Goal: Navigation & Orientation: Understand site structure

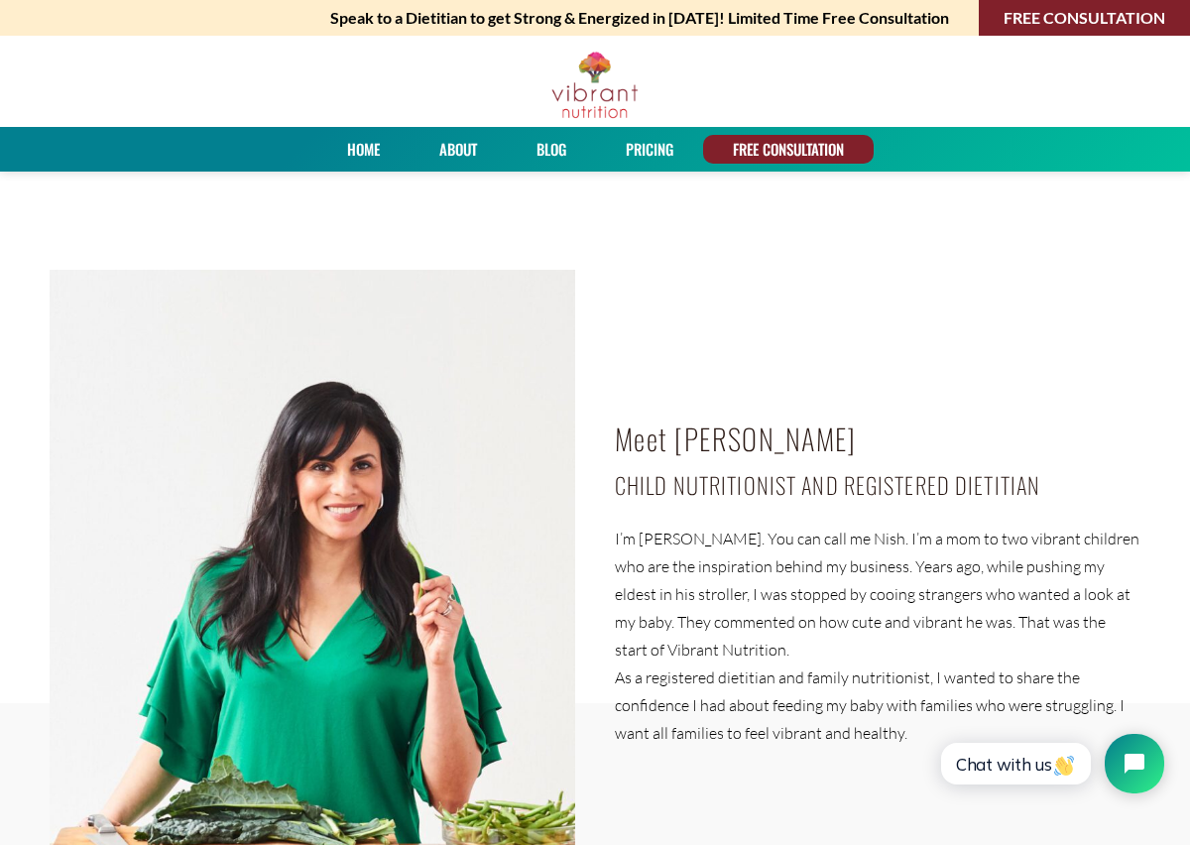
click at [354, 149] on link "Home" at bounding box center [363, 149] width 47 height 29
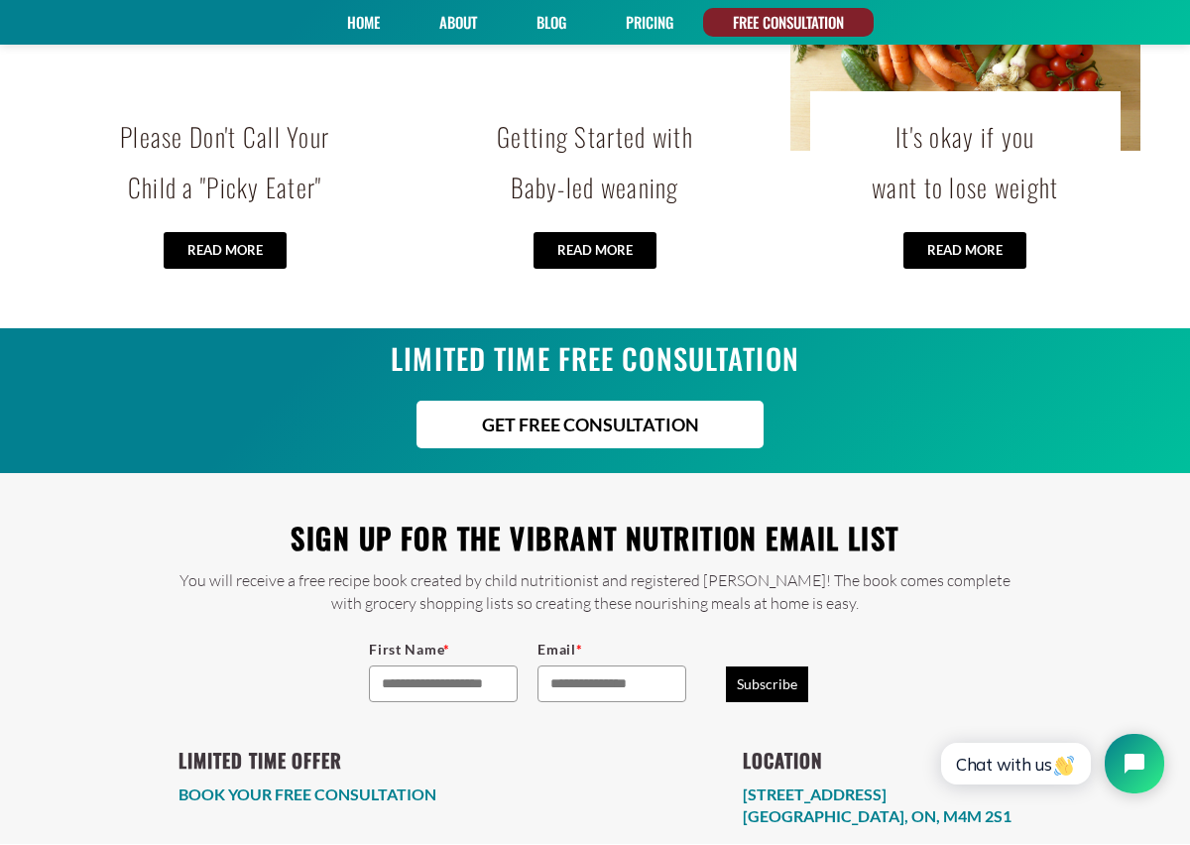
scroll to position [4216, 0]
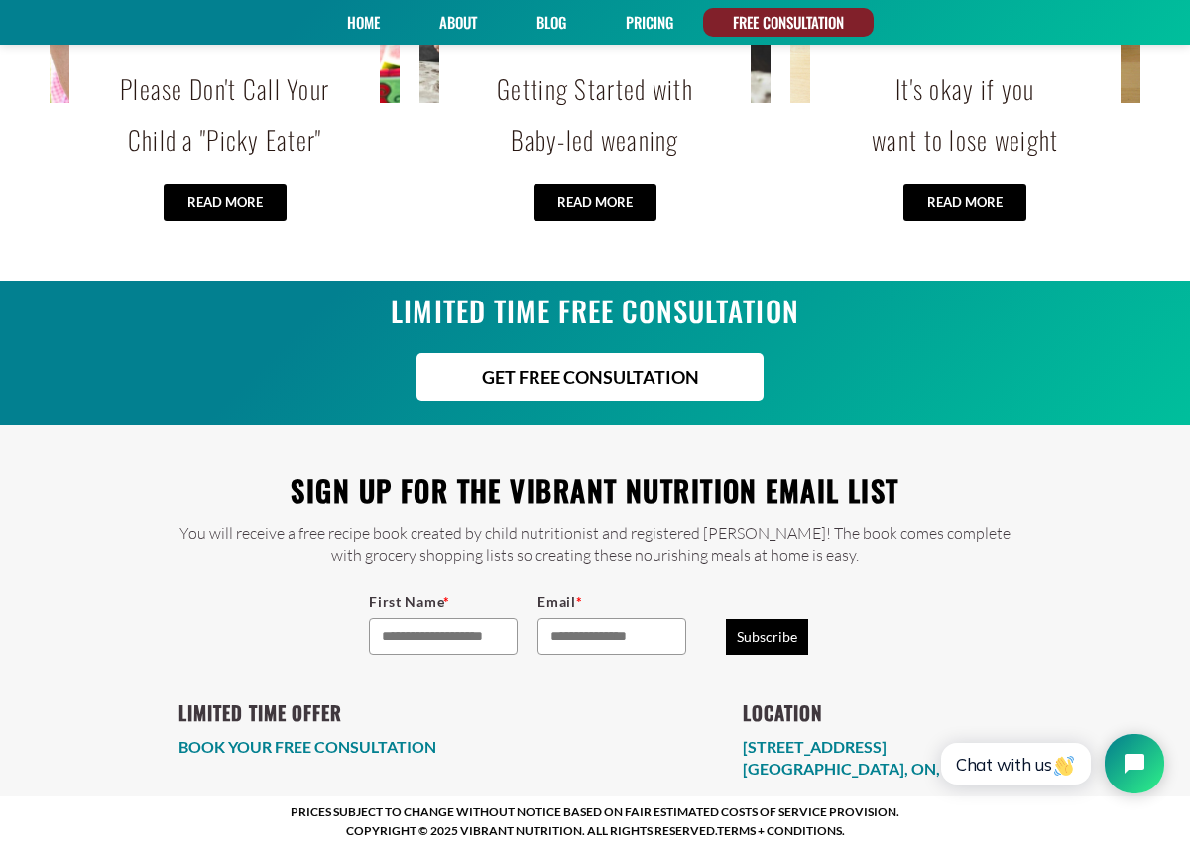
click at [613, 705] on div "LIMITED TIME OFFER BOOK YOUR FREE CONSULTATION LOCATION 321 Carlaw Ave, Unit 21…" at bounding box center [595, 722] width 873 height 113
click at [995, 761] on span "Chat with us" at bounding box center [1016, 764] width 120 height 21
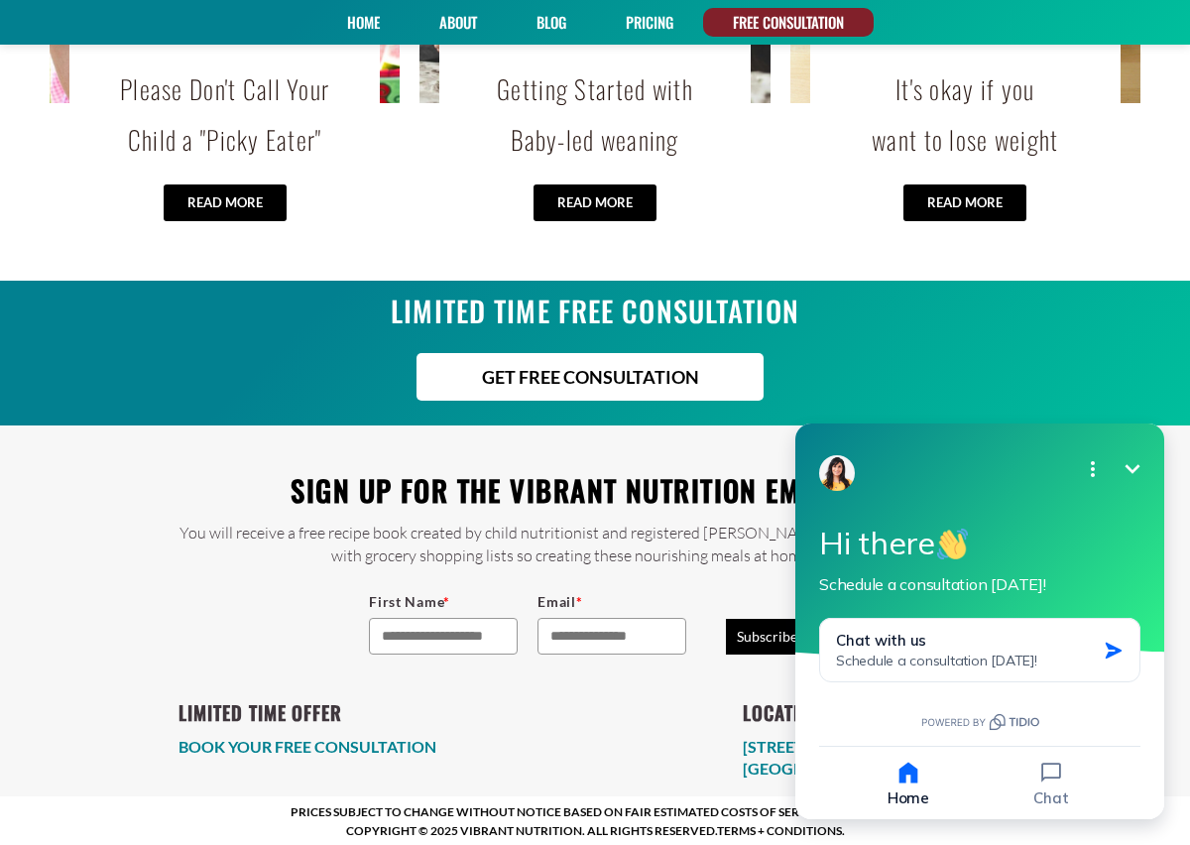
click at [1136, 461] on icon "Minimize" at bounding box center [1132, 469] width 24 height 24
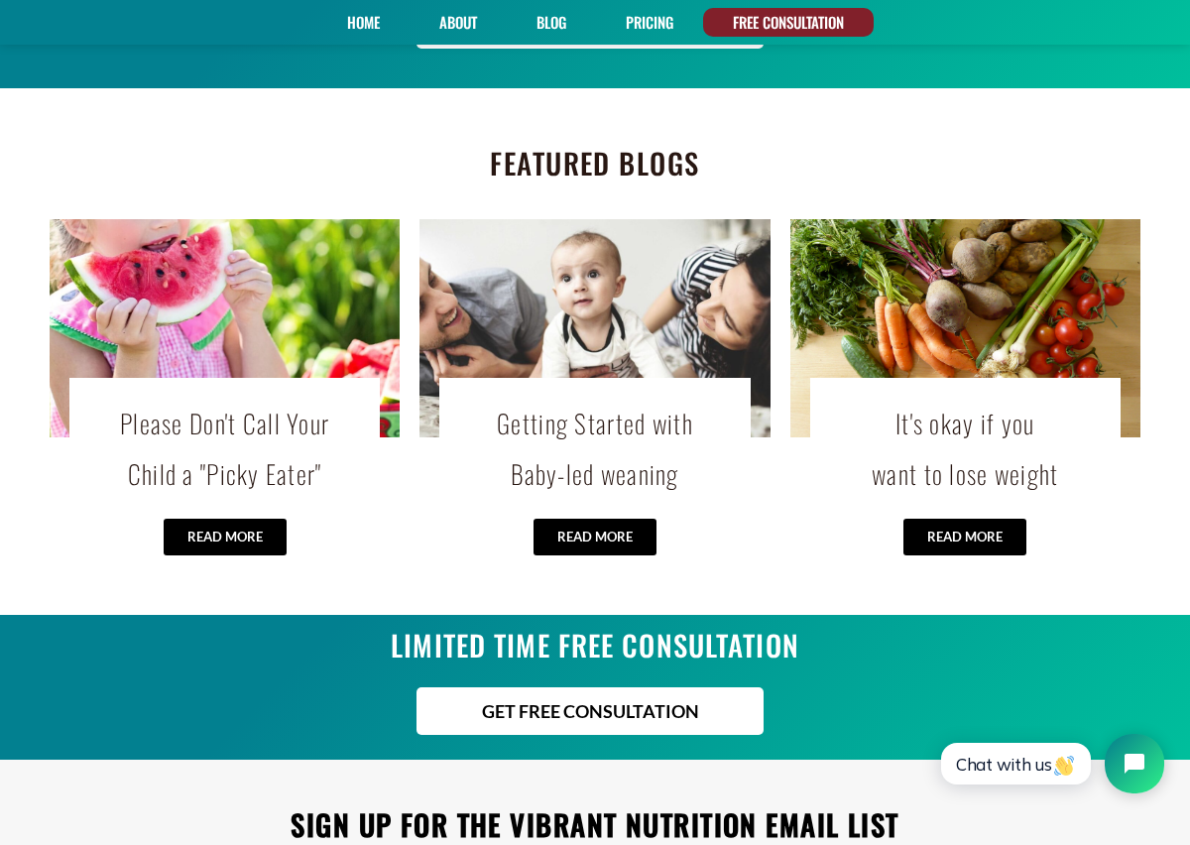
scroll to position [3836, 0]
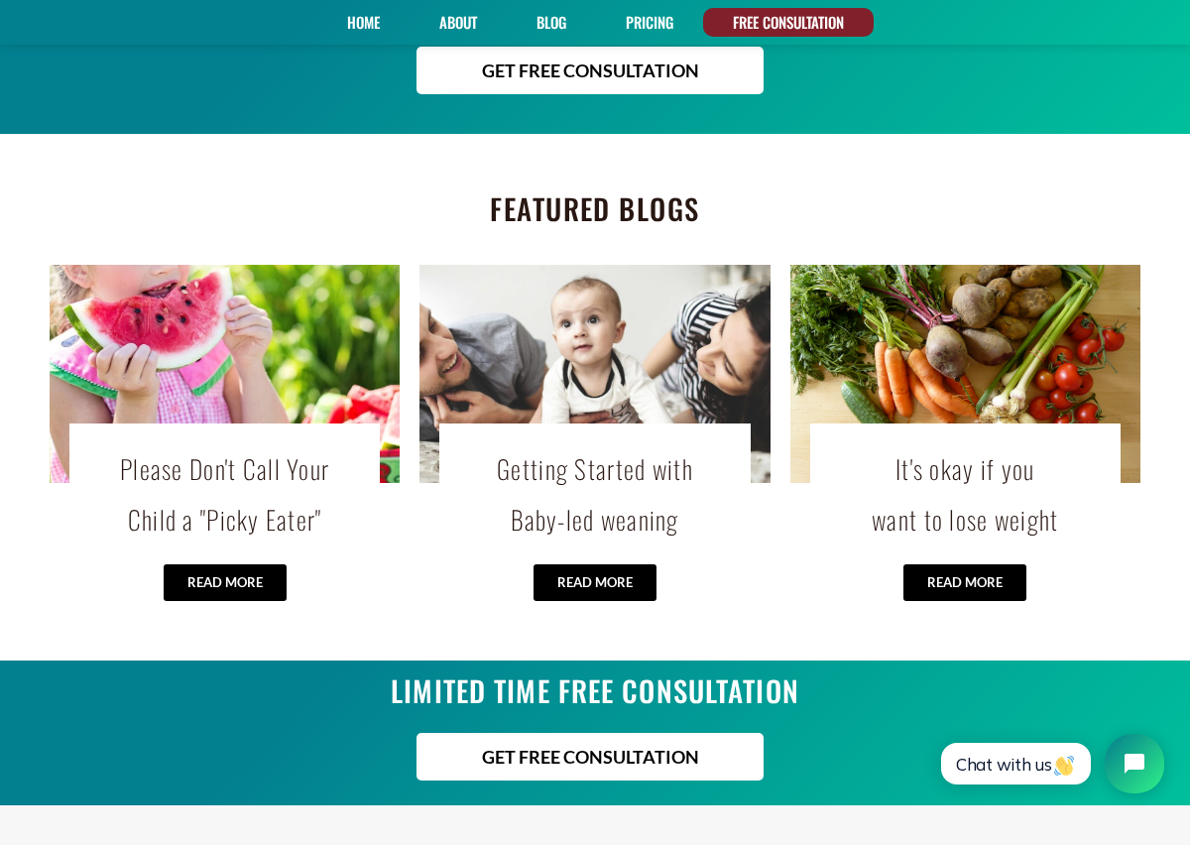
click at [459, 27] on link "About" at bounding box center [458, 22] width 52 height 29
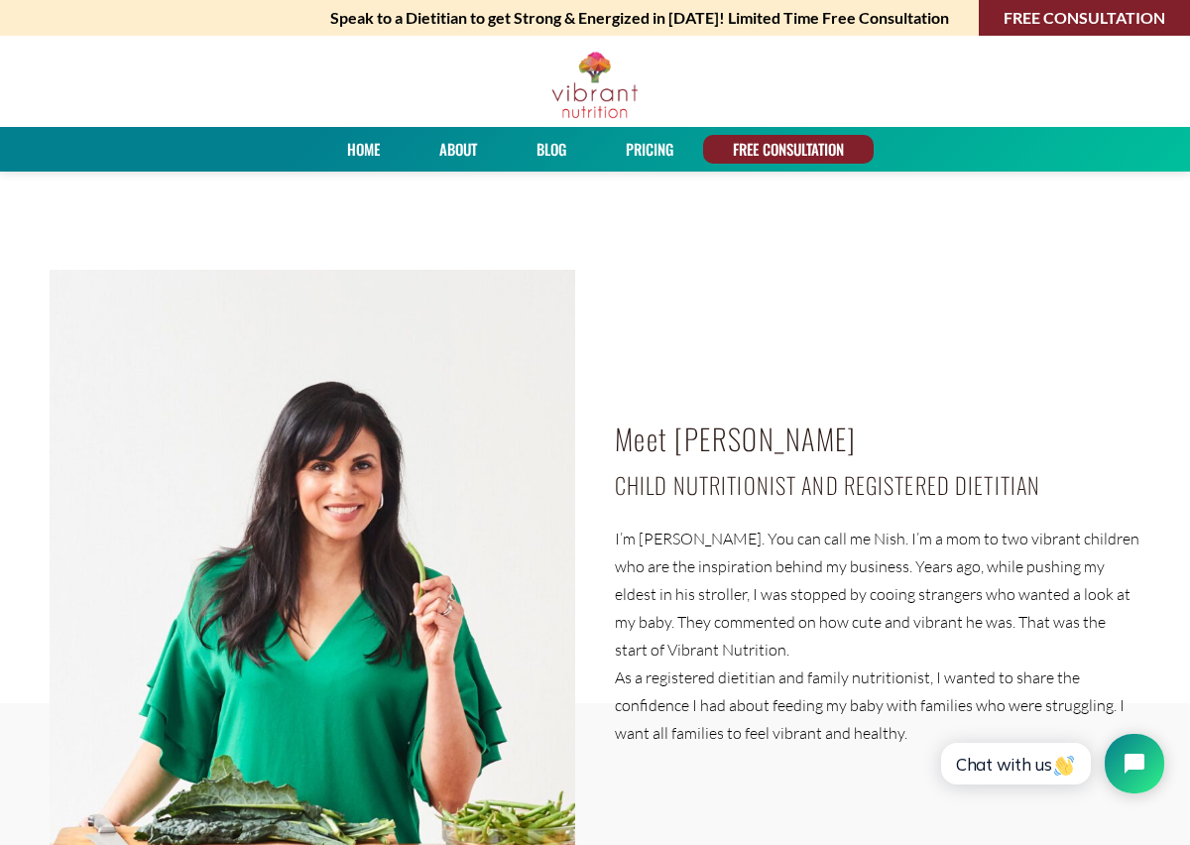
click at [368, 150] on link "Home" at bounding box center [363, 149] width 47 height 29
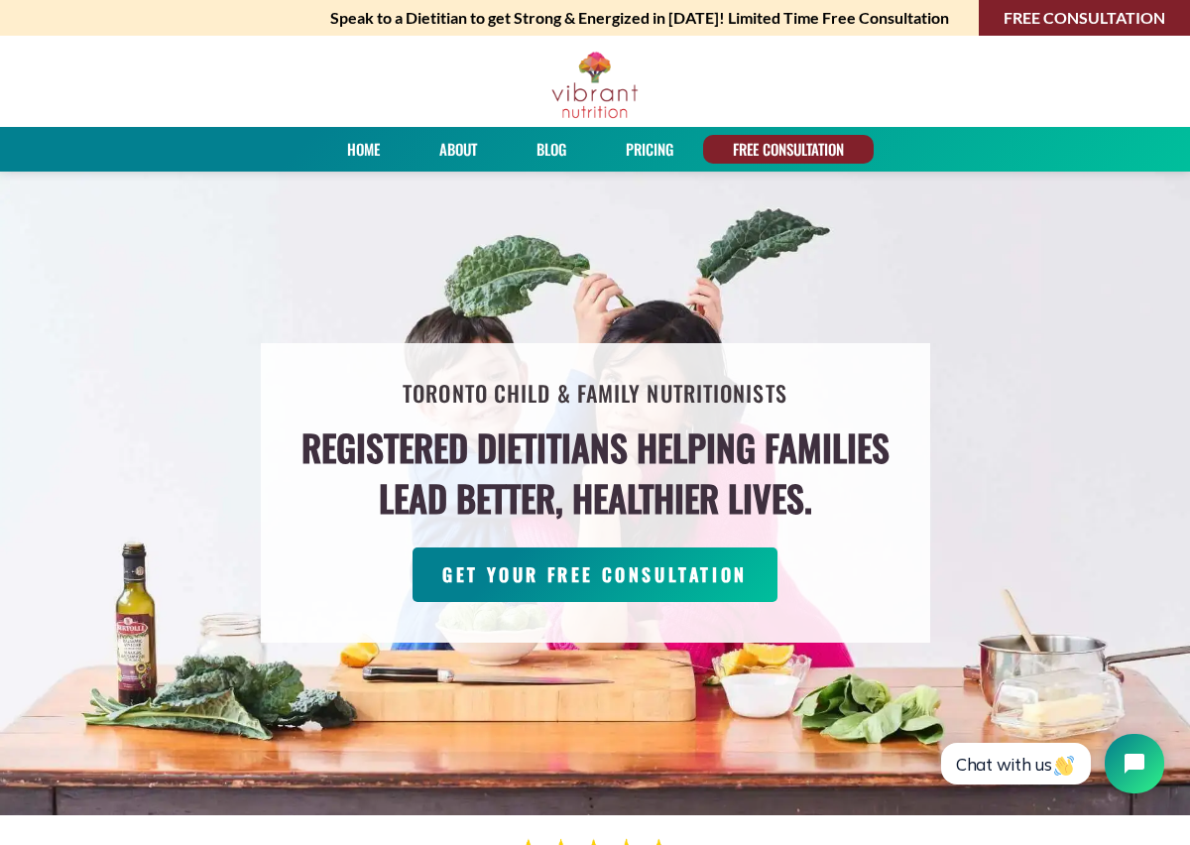
click at [548, 151] on link "Blog" at bounding box center [551, 149] width 44 height 29
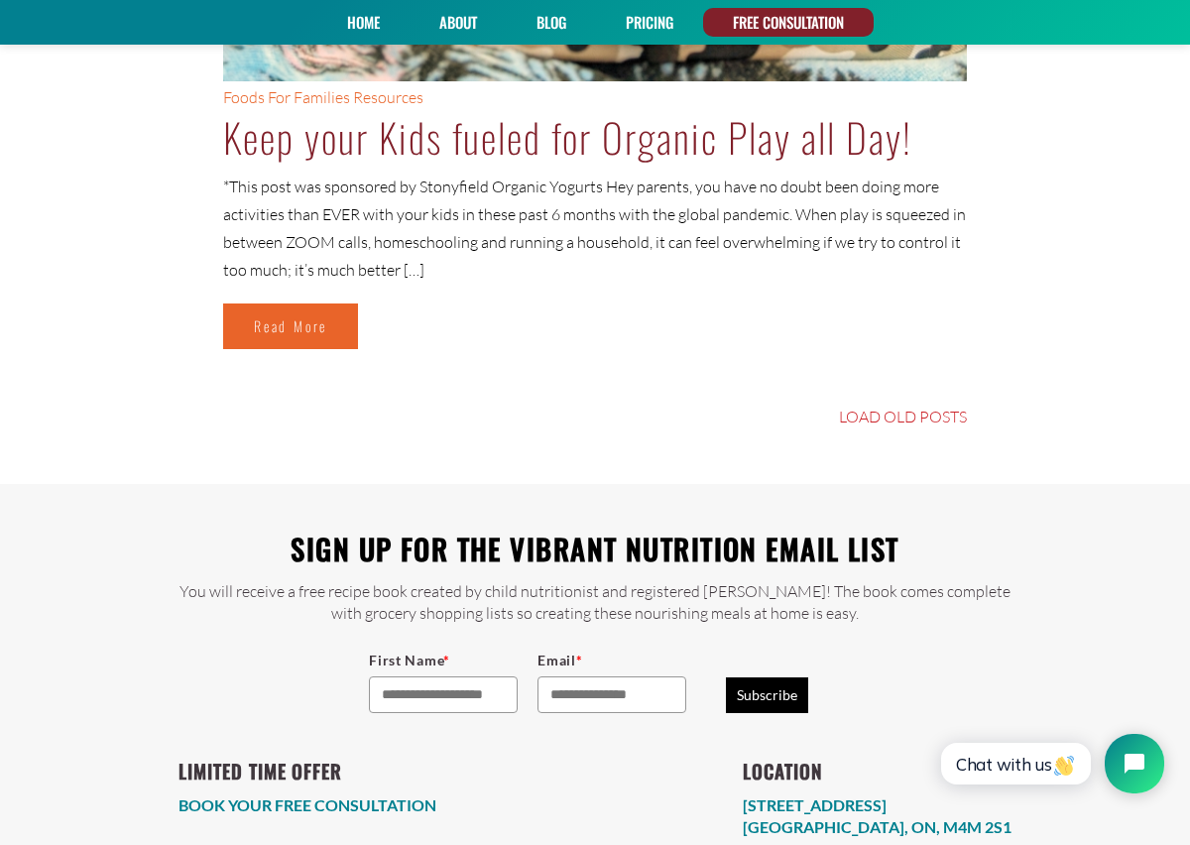
scroll to position [9527, 0]
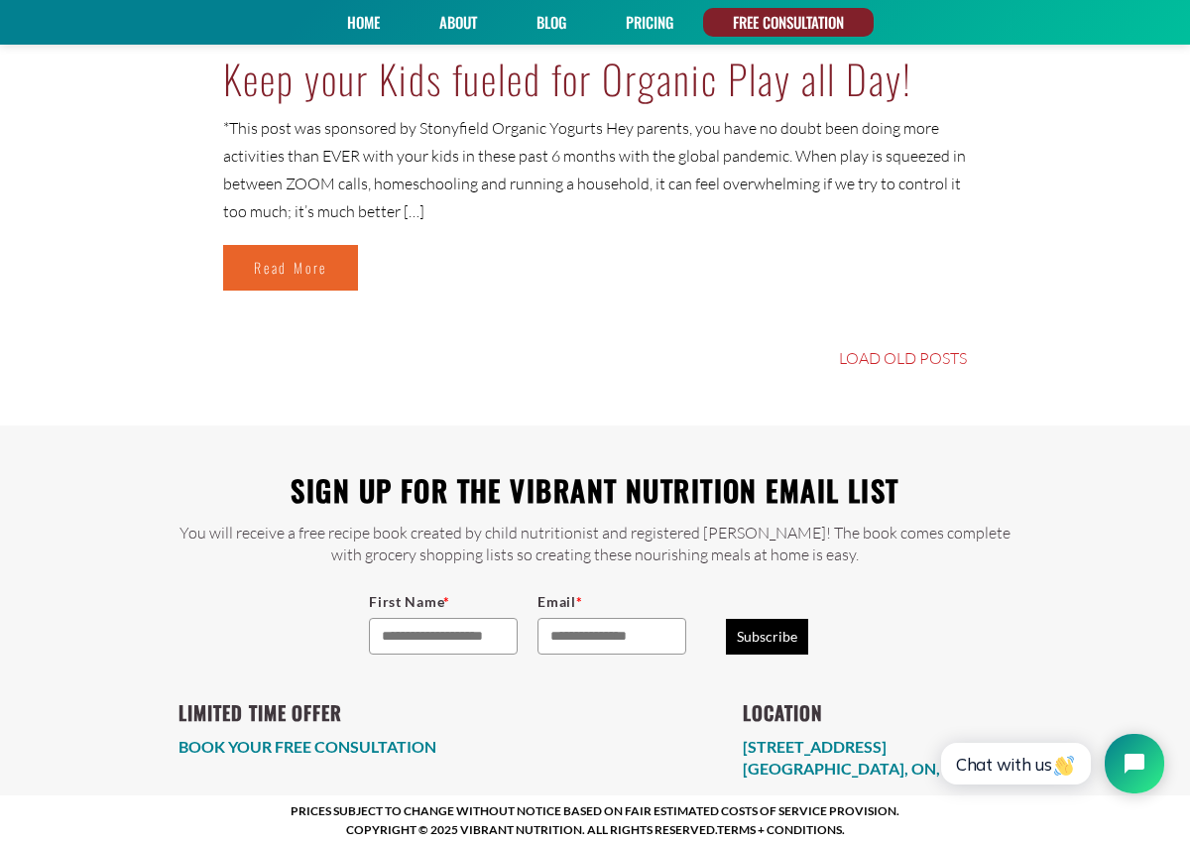
click at [879, 644] on div "First Name * Email * Subscribe Marketing by ActiveCampaign" at bounding box center [595, 616] width 853 height 100
click at [990, 764] on span "Chat with us" at bounding box center [1016, 764] width 120 height 21
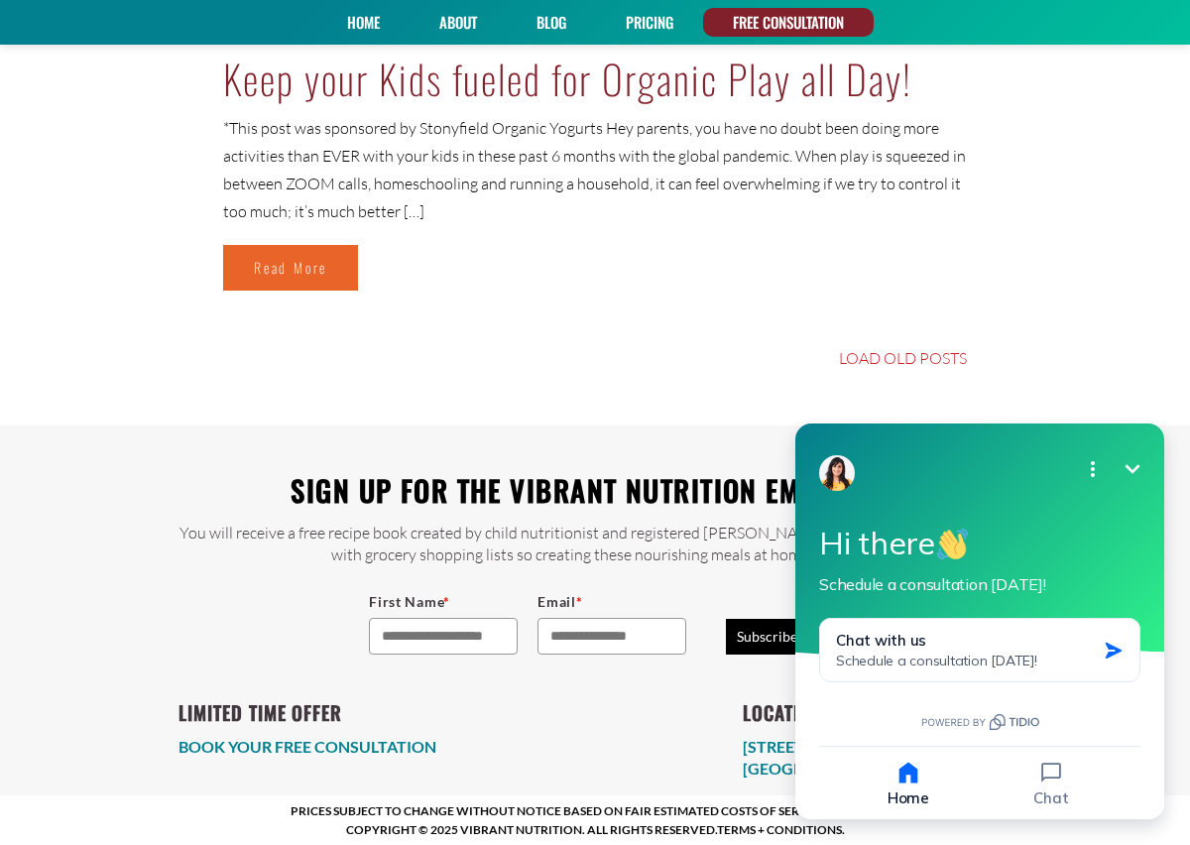
click at [1128, 463] on icon "Minimize" at bounding box center [1132, 469] width 24 height 24
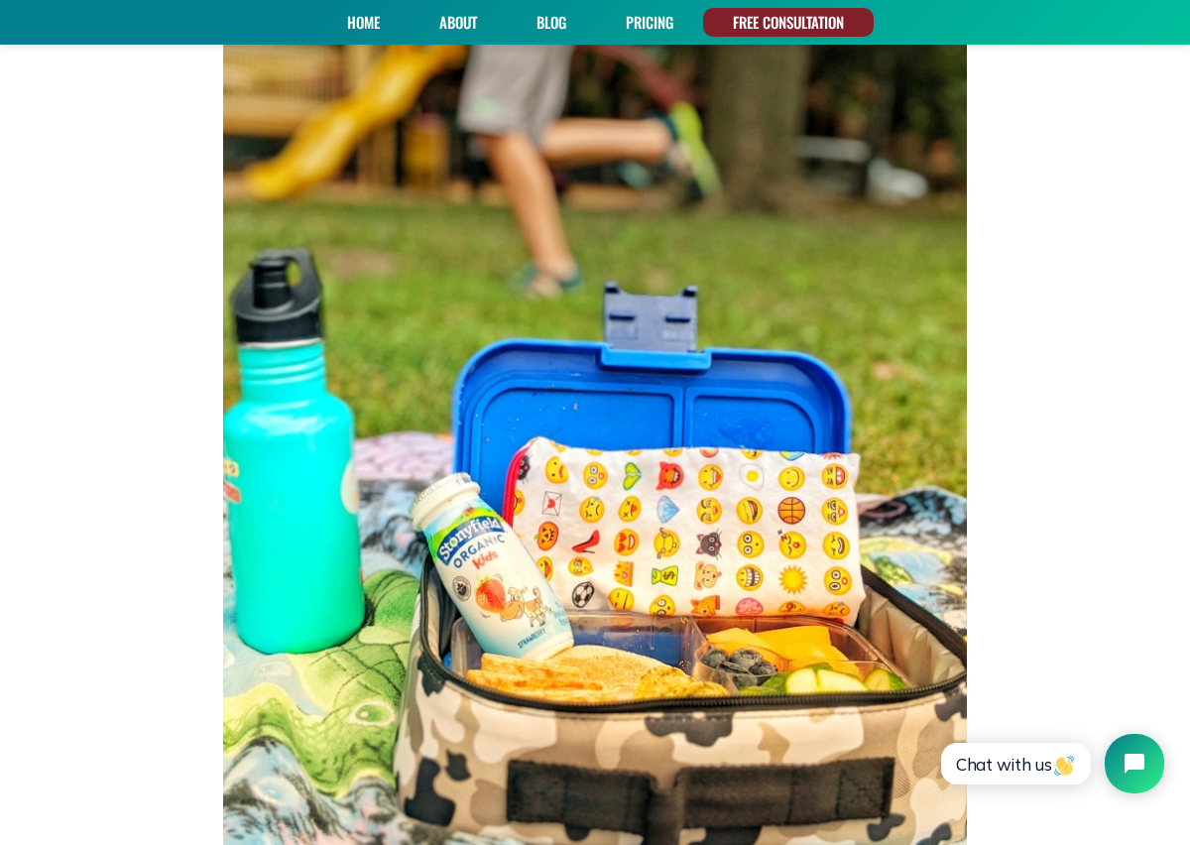
scroll to position [8484, 0]
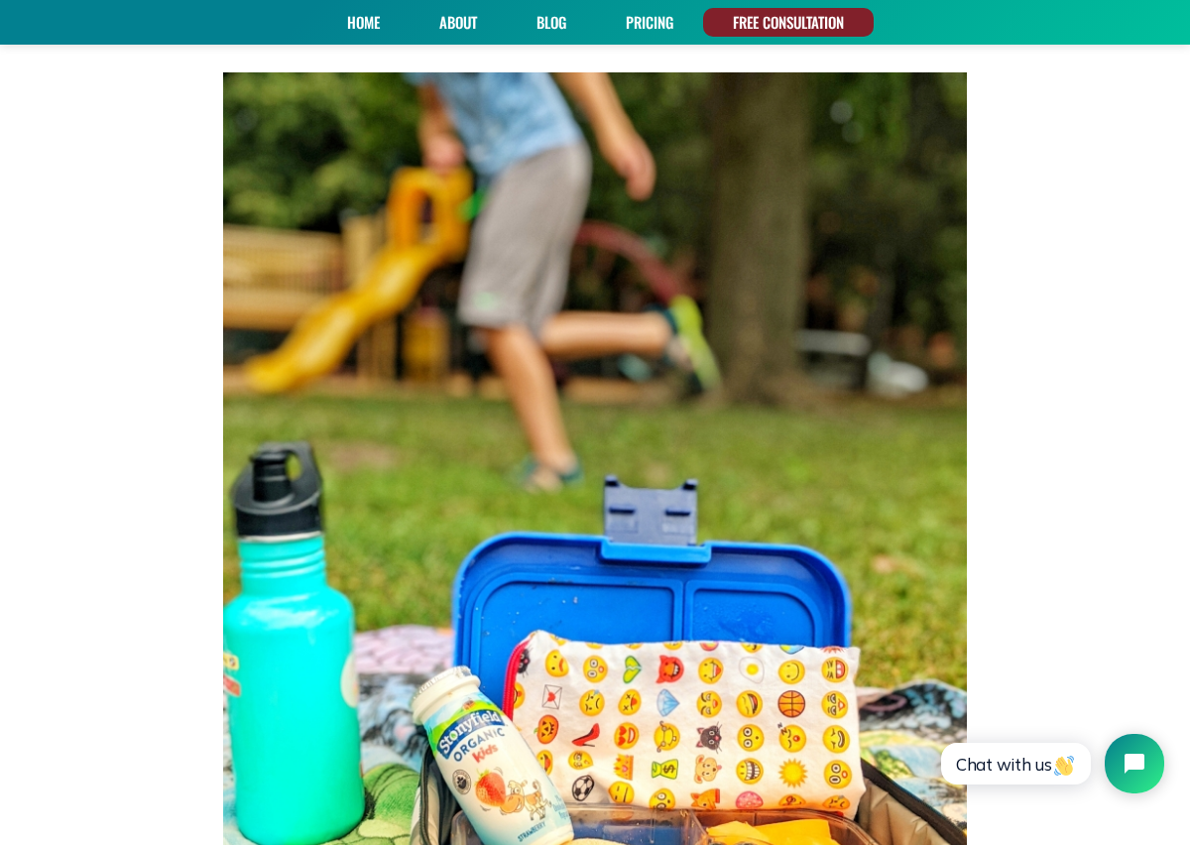
click at [655, 19] on link "PRICING" at bounding box center [649, 22] width 61 height 29
click at [451, 26] on link "About" at bounding box center [458, 22] width 52 height 29
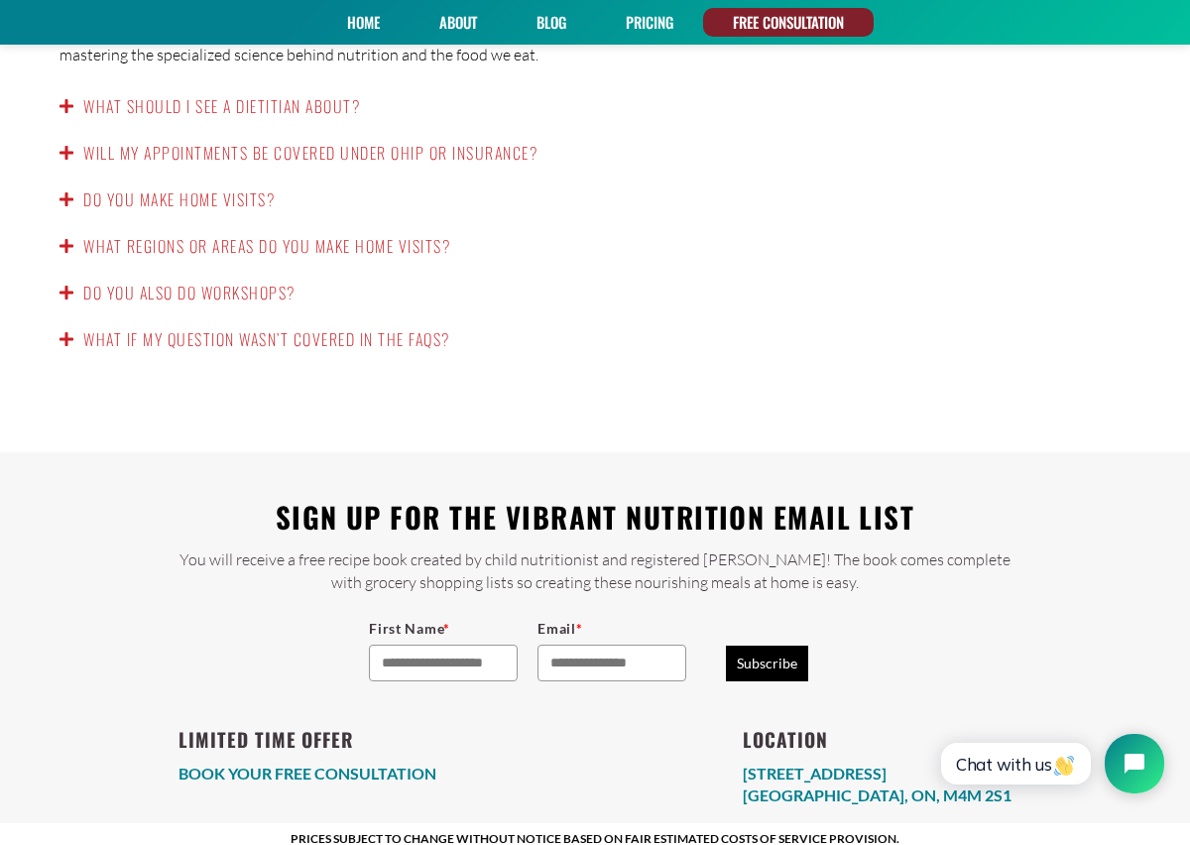
scroll to position [3523, 0]
